Goal: Complete application form

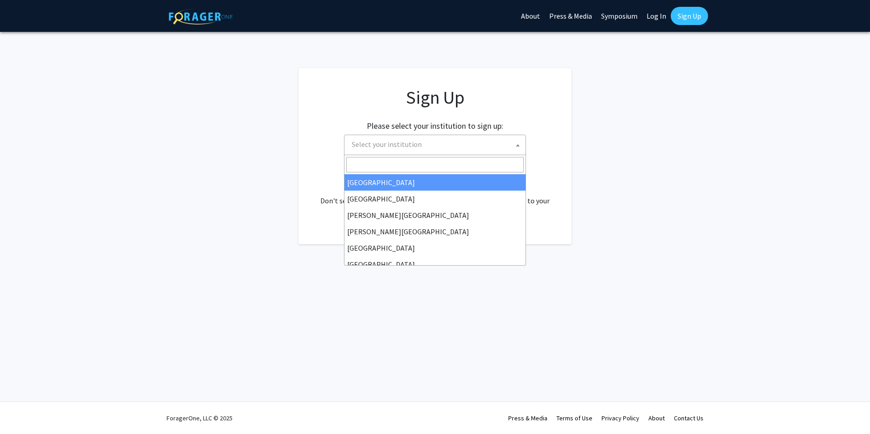
click at [440, 138] on span "Select your institution" at bounding box center [436, 144] width 177 height 19
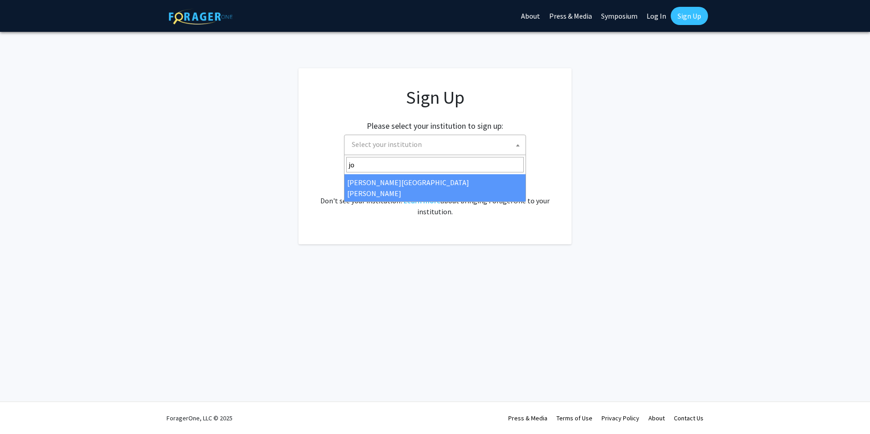
type input "jo"
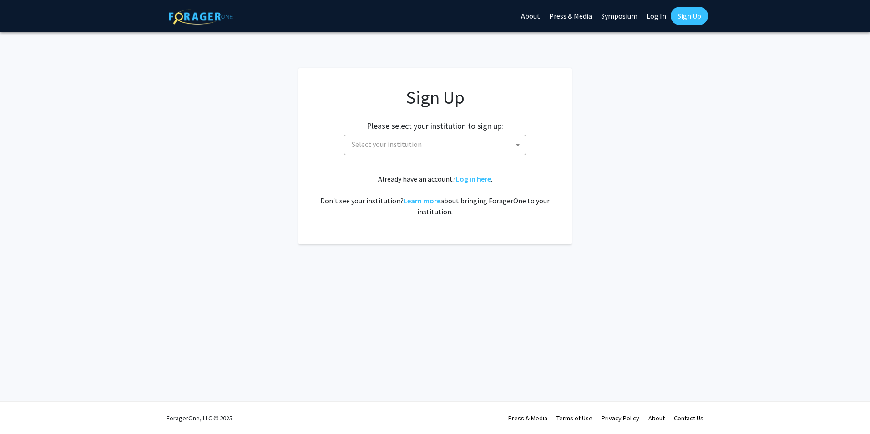
click at [578, 189] on app-signup "Sign Up Please select your institution to sign up: [GEOGRAPHIC_DATA] [GEOGRAPHI…" at bounding box center [435, 156] width 870 height 176
click at [508, 149] on span "Select your institution" at bounding box center [436, 144] width 177 height 19
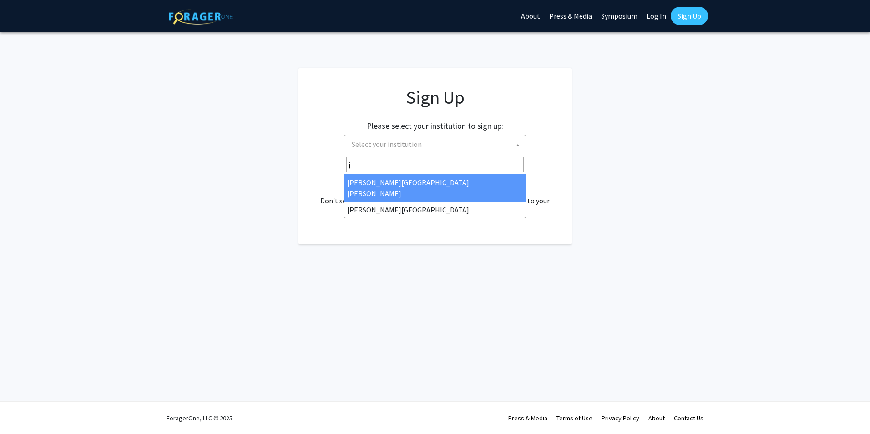
type input "j"
select select "1"
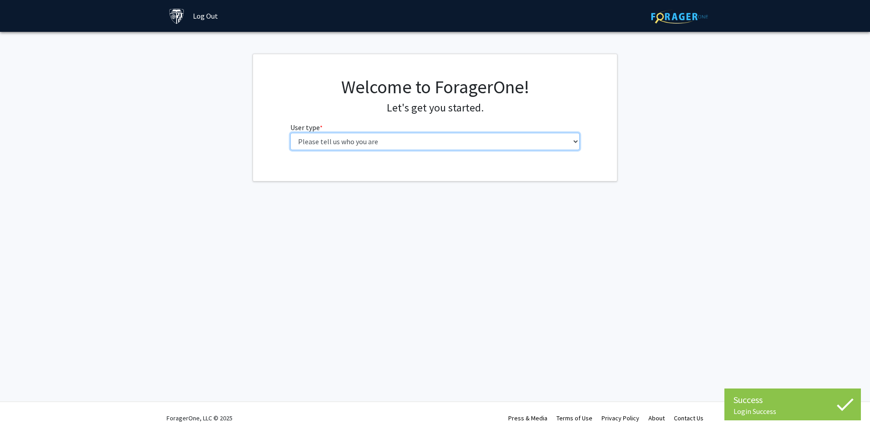
click at [370, 136] on select "Please tell us who you are Undergraduate Student Master's Student Doctoral Cand…" at bounding box center [435, 141] width 290 height 17
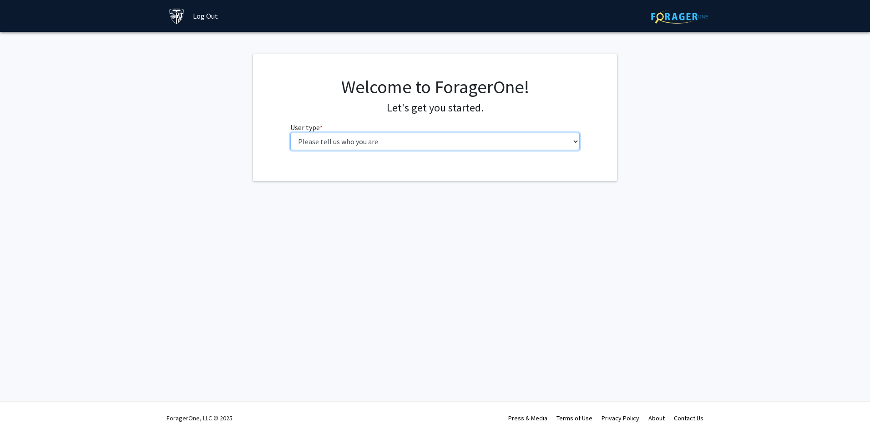
select select "1: undergrad"
click at [290, 133] on select "Please tell us who you are Undergraduate Student Master's Student Doctoral Cand…" at bounding box center [435, 141] width 290 height 17
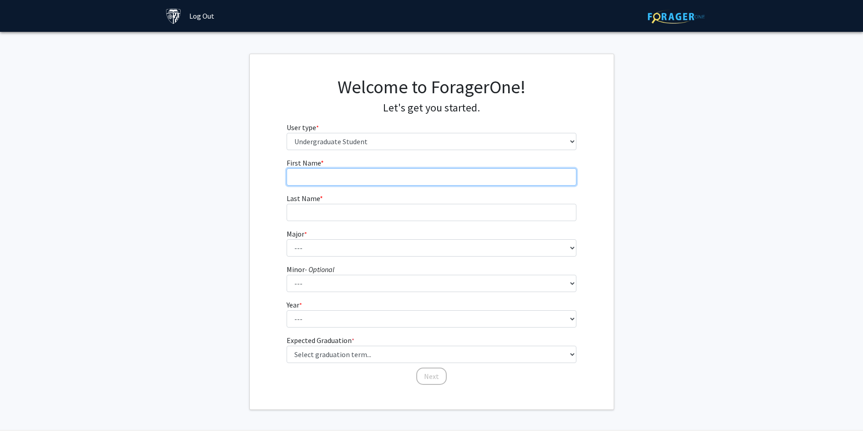
click at [338, 171] on input "First Name * required" at bounding box center [432, 176] width 290 height 17
type input "Omar"
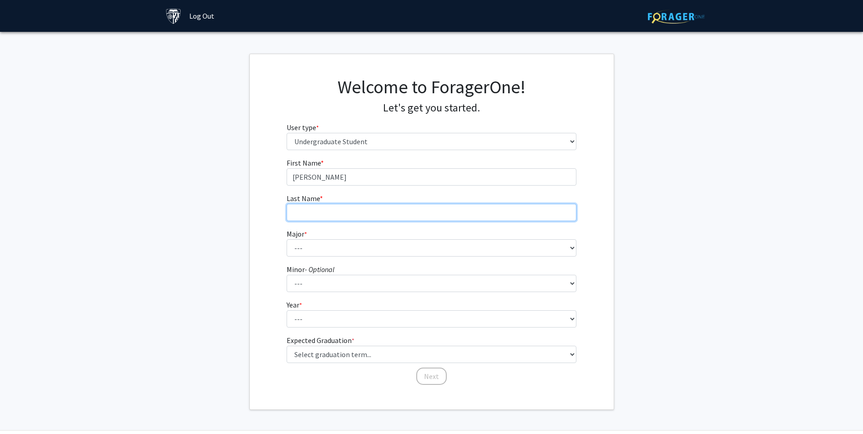
click at [332, 207] on input "Last Name * required" at bounding box center [432, 212] width 290 height 17
type input "Elgazayerly"
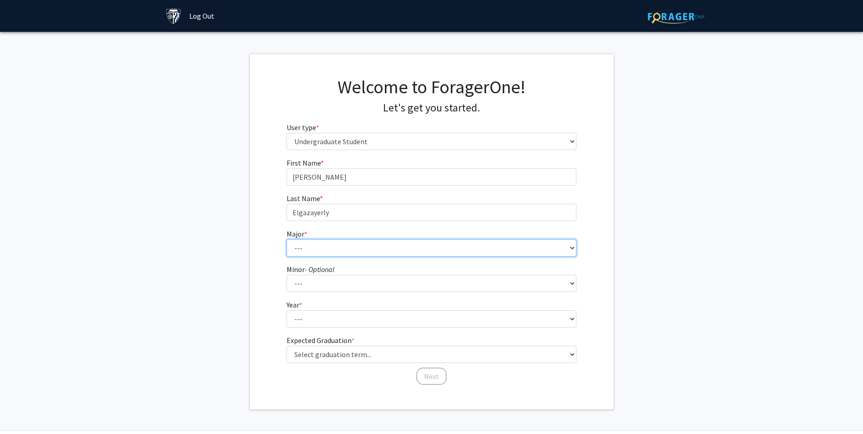
click at [319, 246] on select "--- Africana Studies Anthropology Applied Mathematics & Statistics Archaeology …" at bounding box center [432, 247] width 290 height 17
select select "40: 54"
click at [287, 239] on select "--- Africana Studies Anthropology Applied Mathematics & Statistics Archaeology …" at bounding box center [432, 247] width 290 height 17
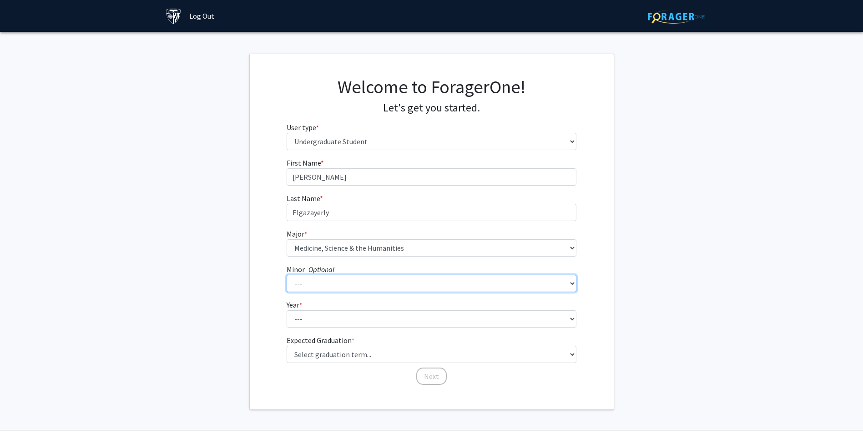
click at [335, 286] on select "--- Accounting and Financial Management Africana Studies Anthropology Applied M…" at bounding box center [432, 283] width 290 height 17
click at [336, 283] on select "--- Accounting and Financial Management Africana Studies Anthropology Applied M…" at bounding box center [432, 283] width 290 height 17
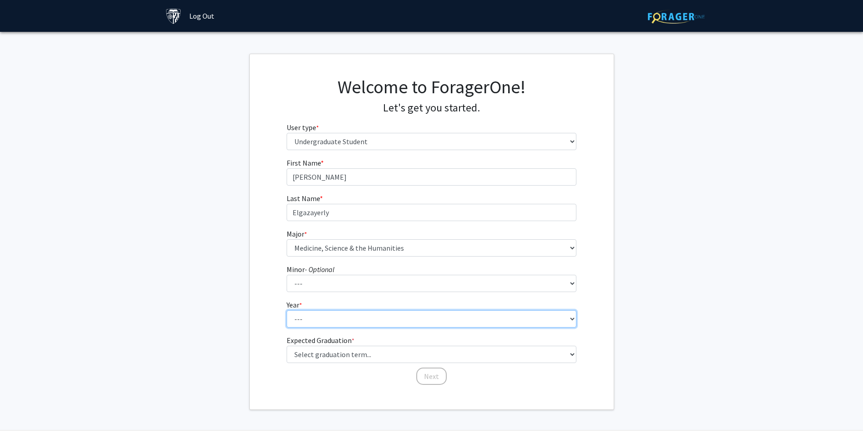
click at [317, 324] on select "--- First-year Sophomore Junior Senior Postbaccalaureate Certificate" at bounding box center [432, 318] width 290 height 17
select select "4: senior"
click at [287, 310] on select "--- First-year Sophomore Junior Senior Postbaccalaureate Certificate" at bounding box center [432, 318] width 290 height 17
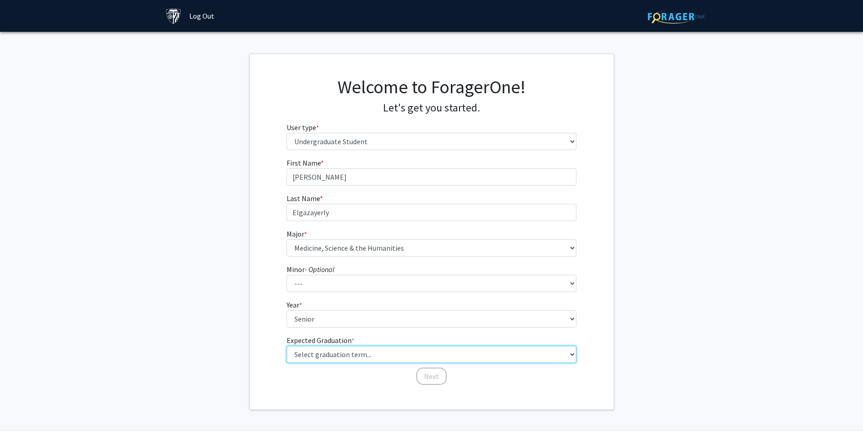
click at [334, 358] on select "Select graduation term... Spring 2025 Summer 2025 Fall 2025 Winter 2025 Spring …" at bounding box center [432, 354] width 290 height 17
select select "7: fall_2026"
click at [287, 346] on select "Select graduation term... Spring 2025 Summer 2025 Fall 2025 Winter 2025 Spring …" at bounding box center [432, 354] width 290 height 17
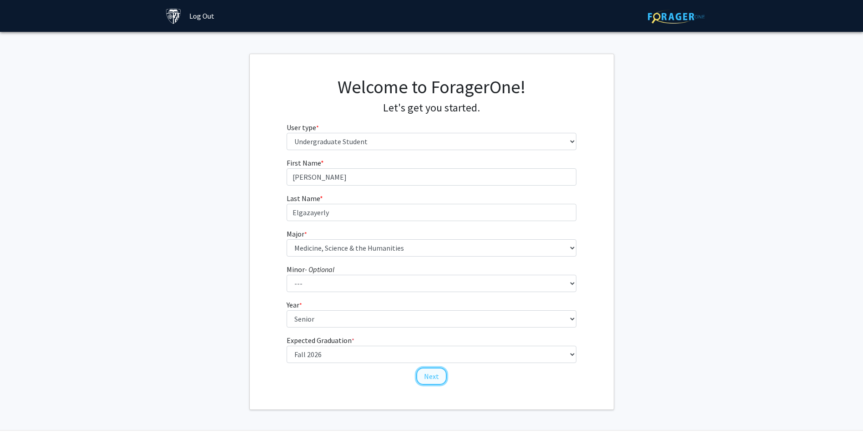
click at [425, 376] on button "Next" at bounding box center [431, 376] width 30 height 17
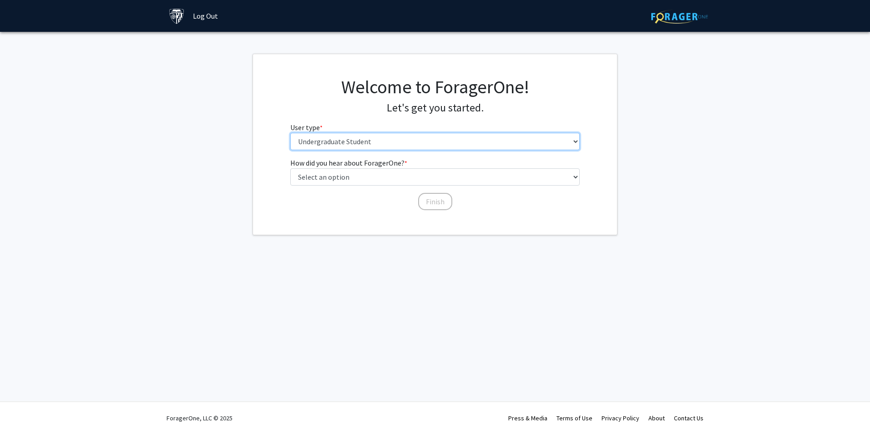
click at [380, 133] on select "Please tell us who you are Undergraduate Student Master's Student Doctoral Cand…" at bounding box center [435, 141] width 290 height 17
click at [378, 136] on select "Please tell us who you are Undergraduate Student Master's Student Doctoral Cand…" at bounding box center [435, 141] width 290 height 17
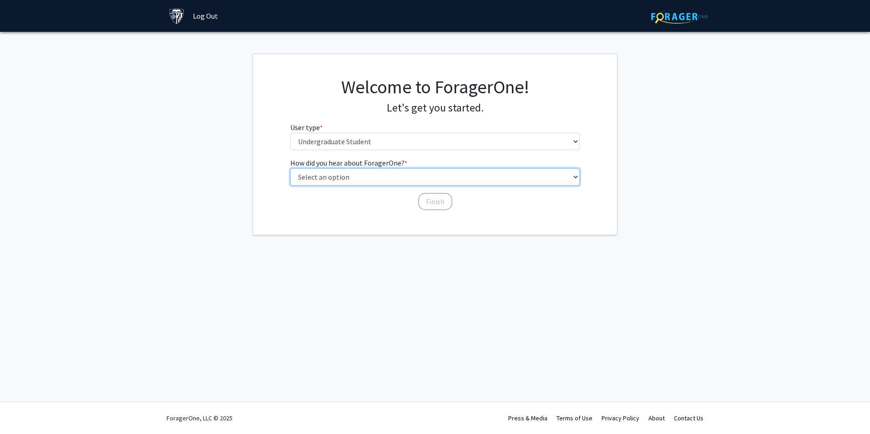
click at [381, 178] on select "Select an option Peer/student recommendation Faculty/staff recommendation Unive…" at bounding box center [435, 176] width 290 height 17
select select "3: university_website"
click at [290, 168] on select "Select an option Peer/student recommendation Faculty/staff recommendation Unive…" at bounding box center [435, 176] width 290 height 17
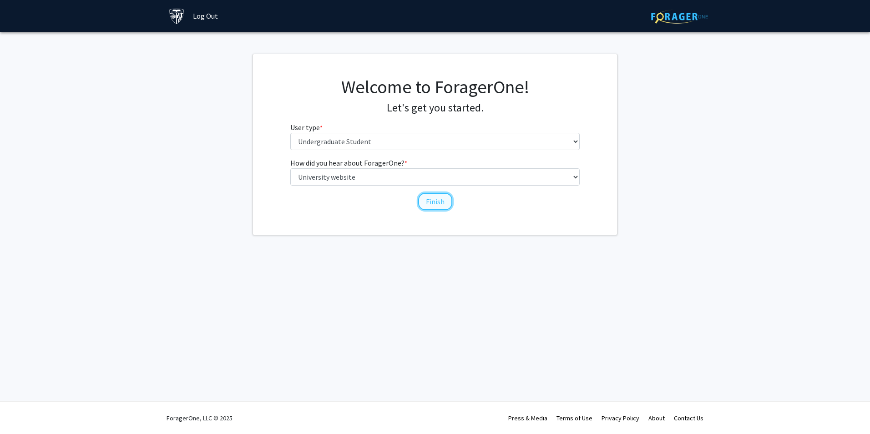
click at [436, 200] on button "Finish" at bounding box center [435, 201] width 34 height 17
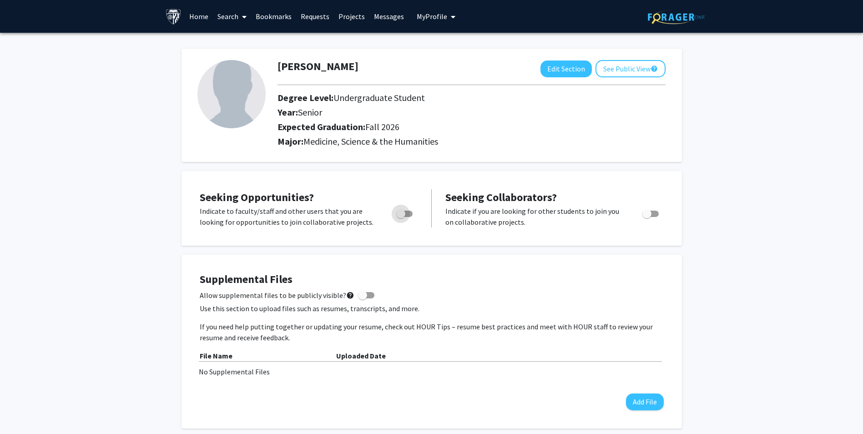
click at [399, 215] on span "Toggle" at bounding box center [400, 213] width 9 height 9
click at [400, 217] on input "Are you actively seeking opportunities?" at bounding box center [400, 217] width 0 height 0
checkbox input "true"
